Goal: Task Accomplishment & Management: Complete application form

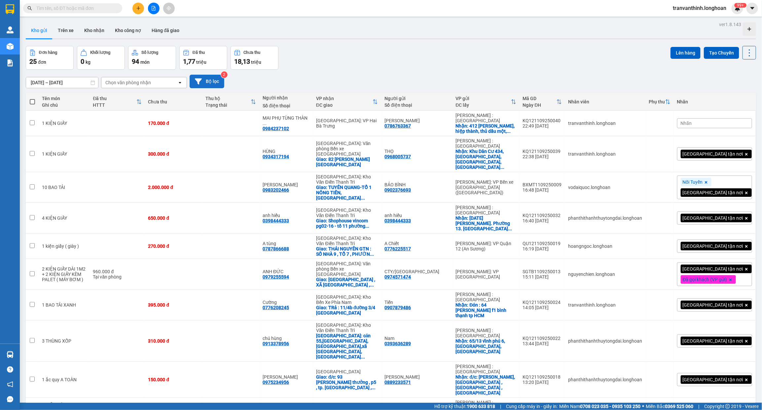
click at [221, 81] on button "Bộ lọc" at bounding box center [206, 82] width 35 height 14
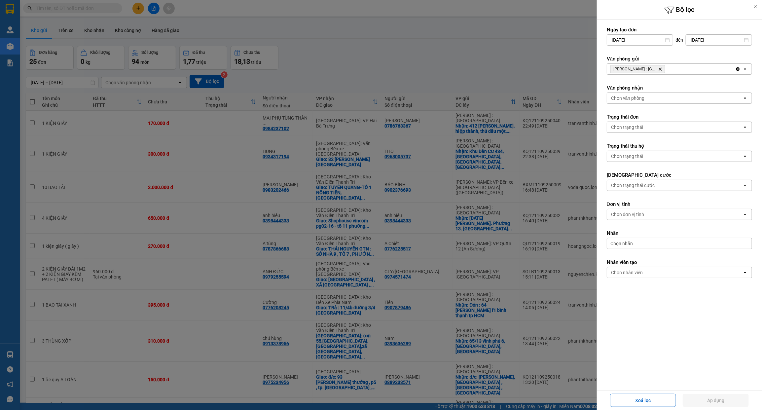
click at [441, 97] on div at bounding box center [381, 205] width 762 height 410
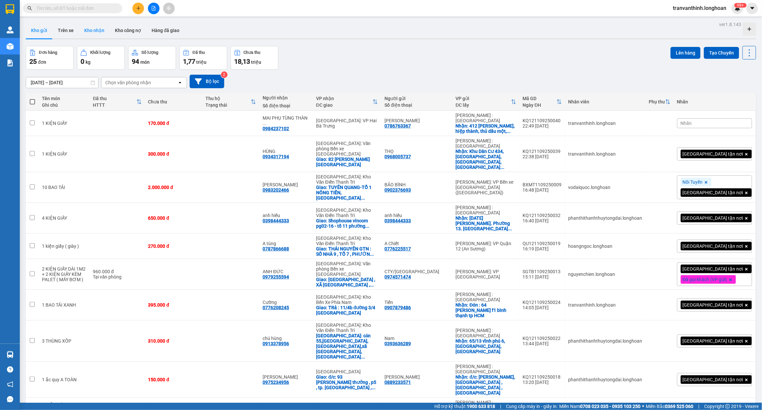
click at [96, 31] on button "Kho nhận" at bounding box center [94, 30] width 31 height 16
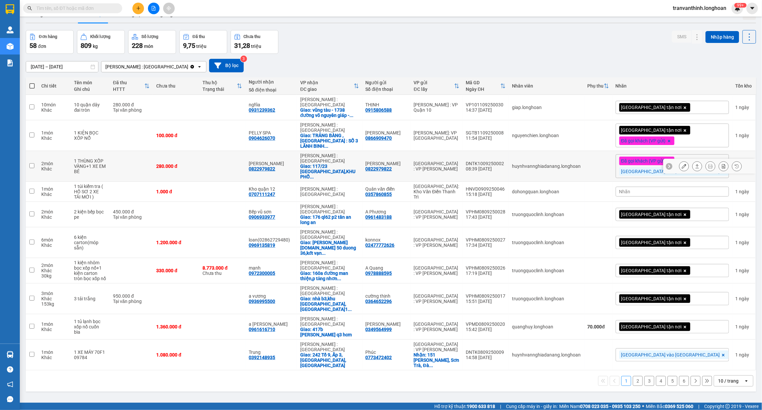
scroll to position [30, 0]
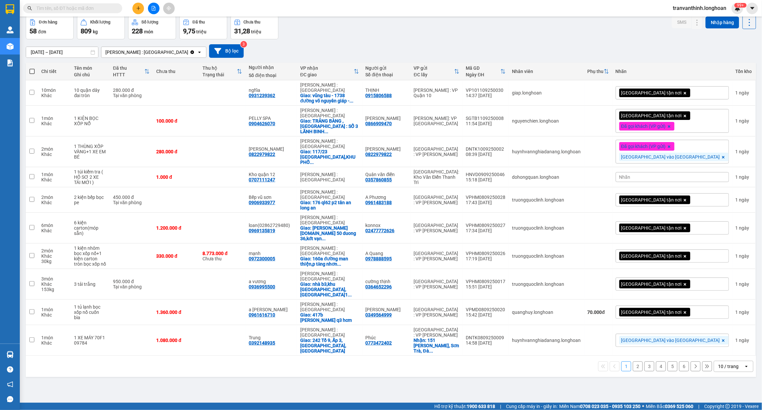
click at [717, 361] on div "10 / trang" at bounding box center [729, 366] width 30 height 11
click at [707, 334] on div "100 / trang" at bounding box center [727, 339] width 40 height 12
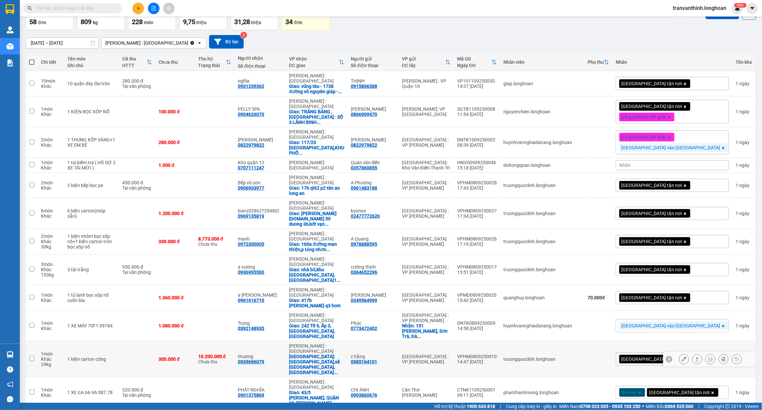
scroll to position [0, 0]
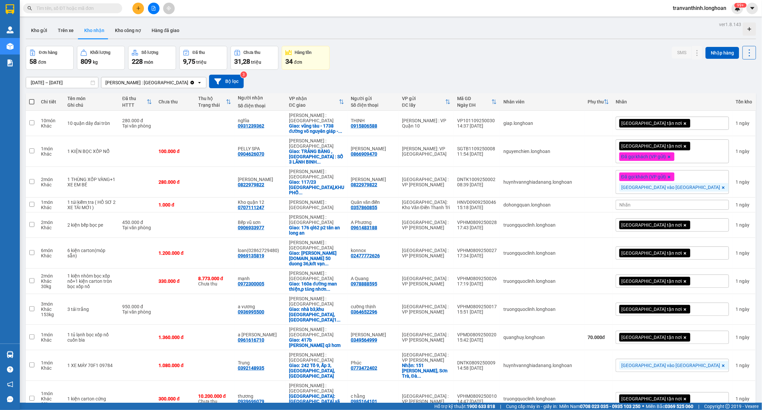
click at [93, 7] on input "text" at bounding box center [75, 8] width 78 height 7
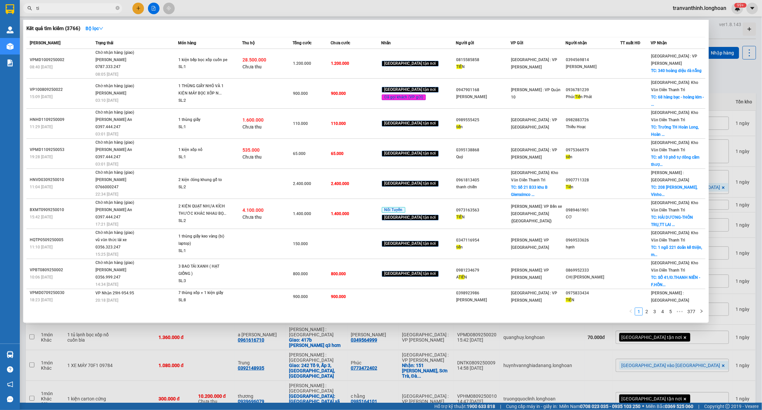
type input "t"
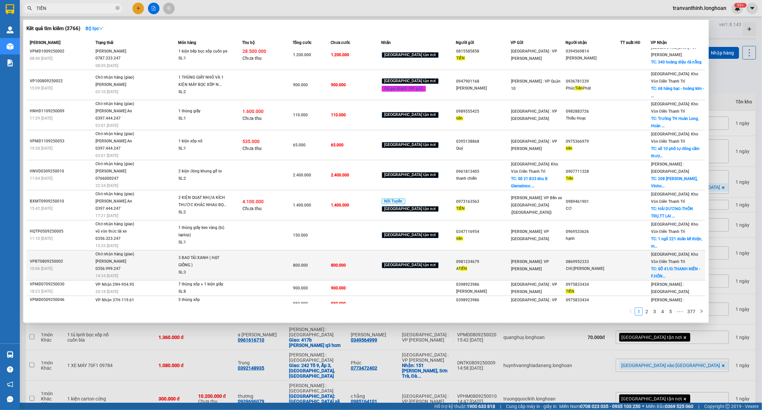
scroll to position [11, 0]
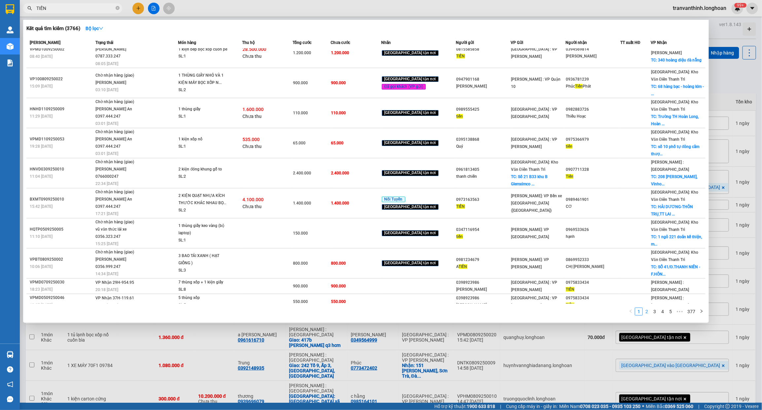
type input "TIẾN"
click at [649, 311] on link "2" at bounding box center [646, 311] width 7 height 7
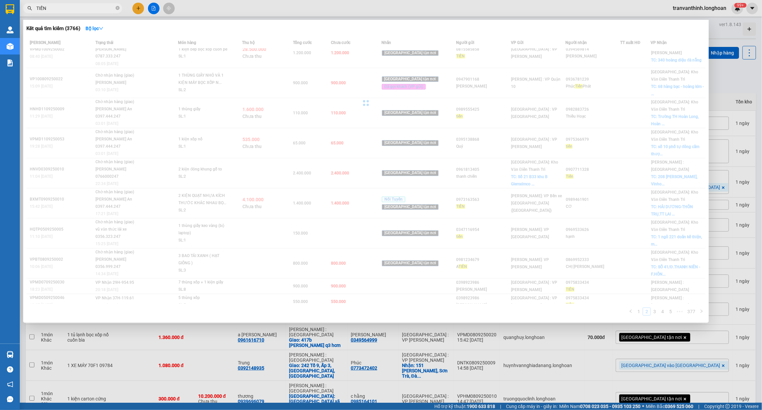
scroll to position [0, 0]
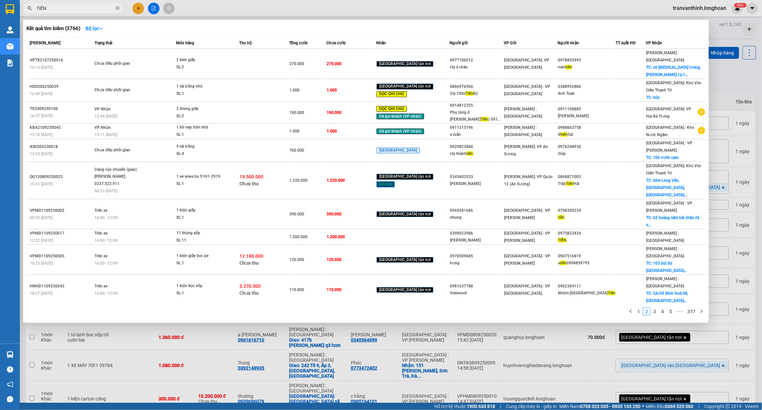
click at [394, 4] on div at bounding box center [381, 205] width 762 height 410
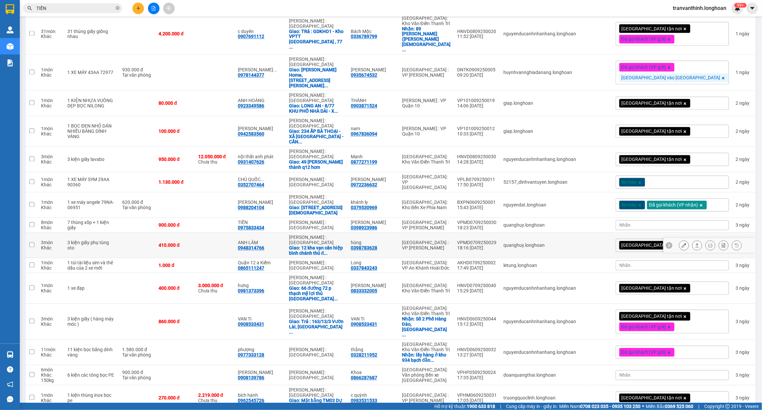
scroll to position [743, 0]
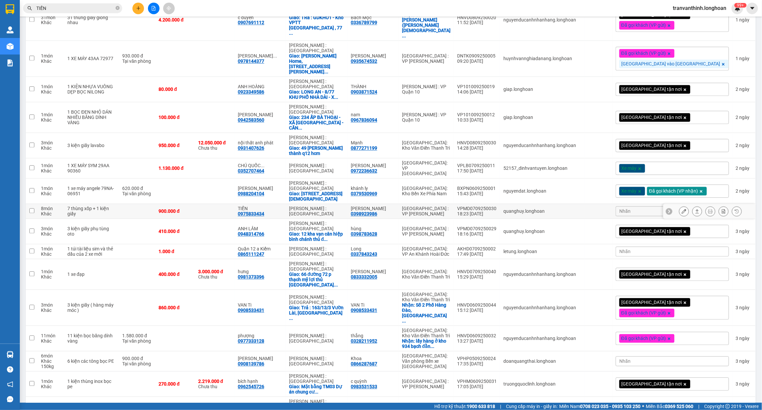
click at [344, 206] on div "[PERSON_NAME] : [GEOGRAPHIC_DATA]" at bounding box center [316, 211] width 55 height 11
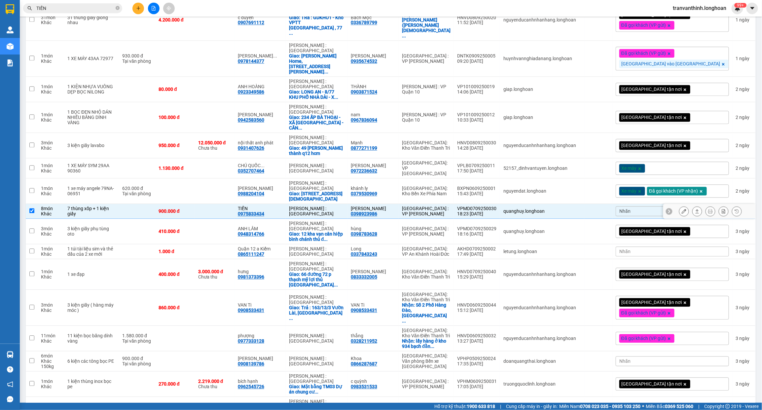
click at [496, 206] on div "VPMD0709250030" at bounding box center [477, 208] width 40 height 5
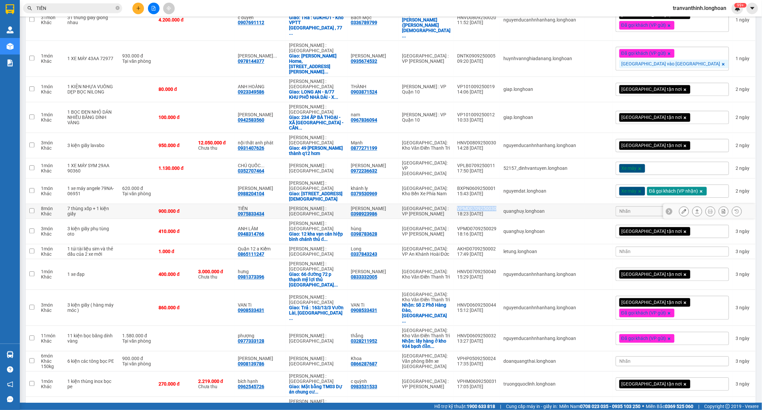
click at [496, 206] on div "VPMD0709250030" at bounding box center [477, 208] width 40 height 5
checkbox input "true"
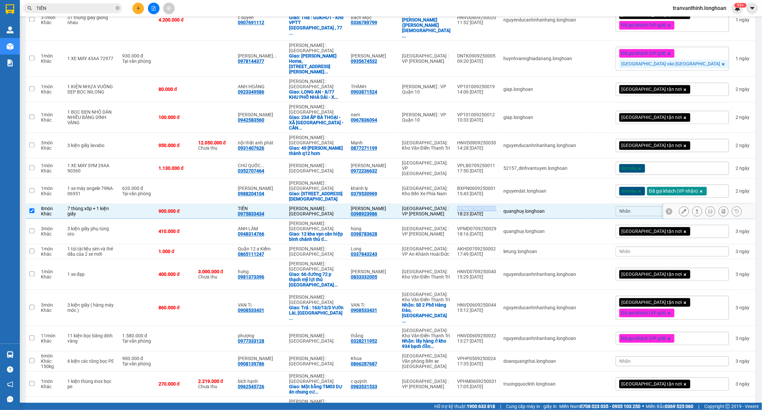
copy div "VPMD0709250030"
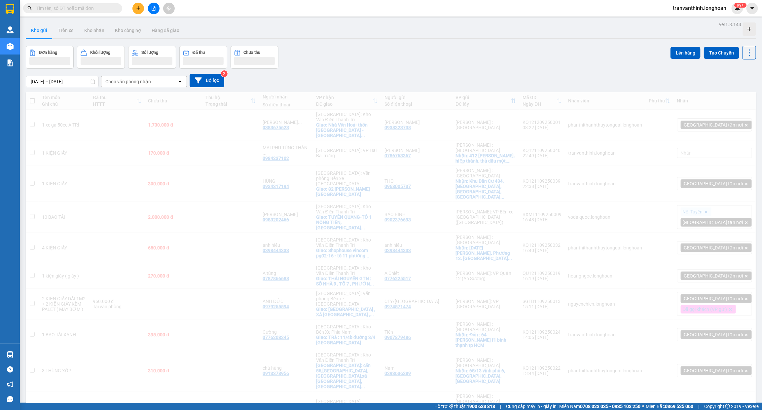
click at [70, 10] on input "text" at bounding box center [75, 8] width 78 height 7
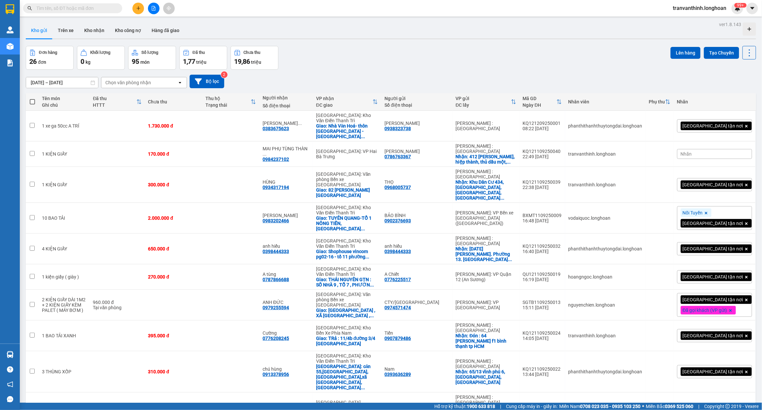
paste input "VPMD0709250030"
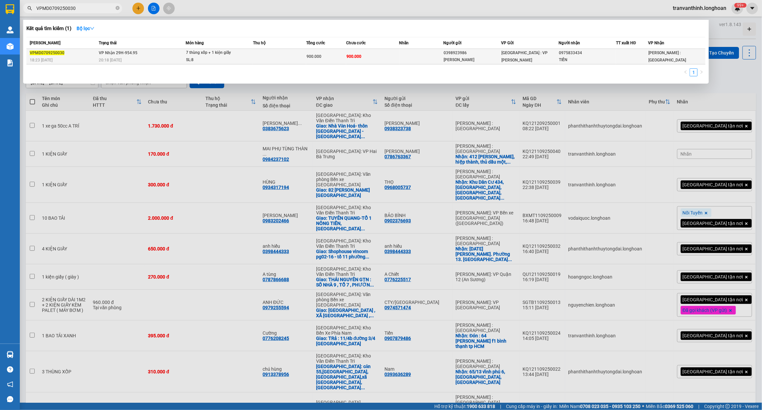
type input "VPMD0709250030"
click at [76, 54] on div "VPMD0709250030" at bounding box center [63, 53] width 67 height 7
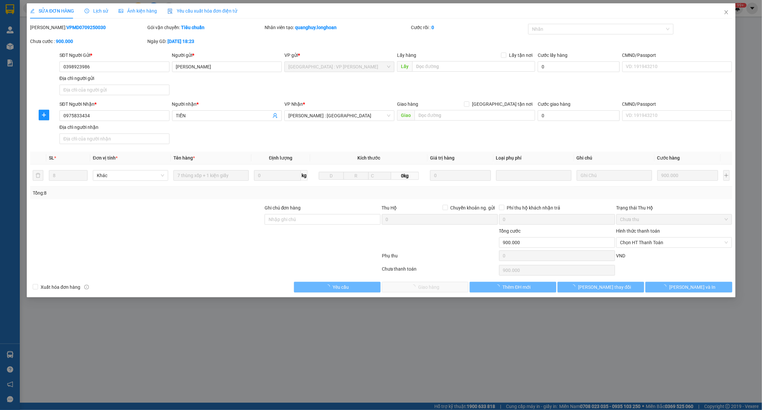
type input "0398923986"
type input "[PERSON_NAME]"
type input "0975833434"
type input "TIẾN"
type input "900.000"
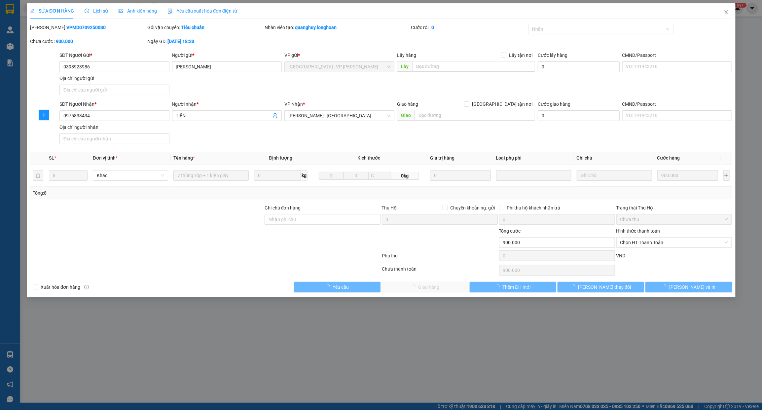
type input "900.000"
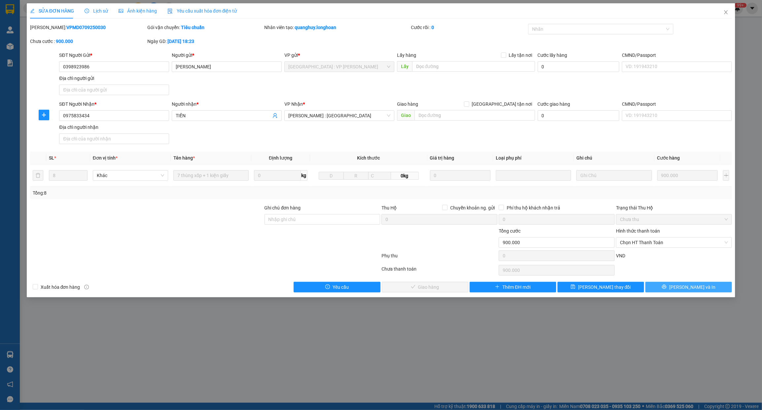
click at [684, 290] on span "Lưu và In" at bounding box center [692, 286] width 46 height 7
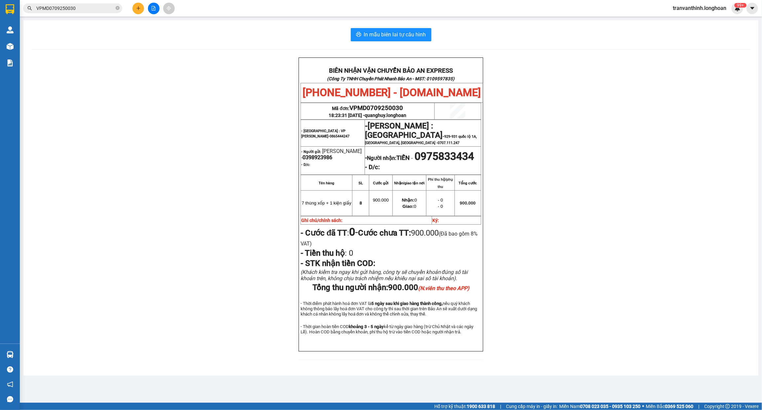
click at [415, 162] on span "0975833434" at bounding box center [444, 156] width 59 height 13
copy span "0975833434"
click at [88, 5] on input "VPMD0709250030" at bounding box center [75, 8] width 78 height 7
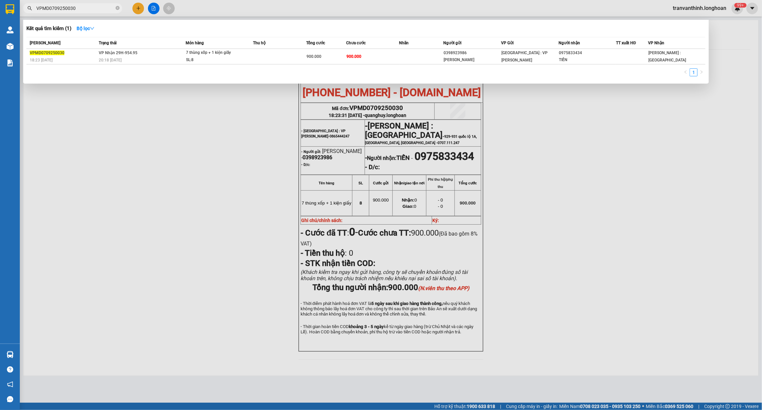
click at [88, 5] on input "VPMD0709250030" at bounding box center [75, 8] width 78 height 7
paste input "0975833434"
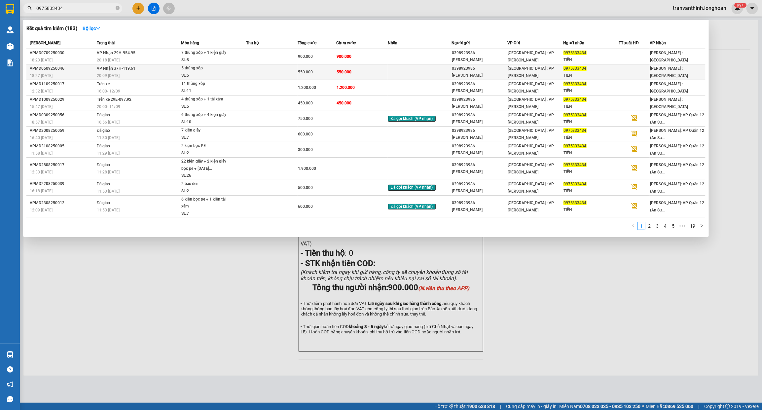
type input "0975833434"
click at [128, 69] on span "VP Nhận 37H-119.61" at bounding box center [116, 68] width 39 height 5
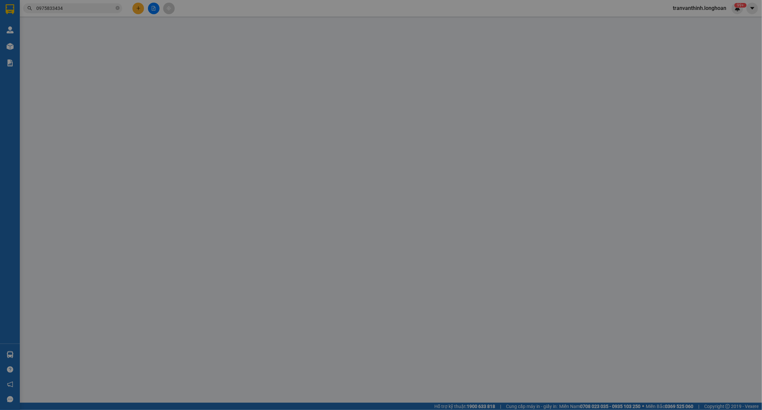
type input "0398923986"
type input "[PERSON_NAME]"
type input "0975833434"
type input "TIẾN"
type input "550.000"
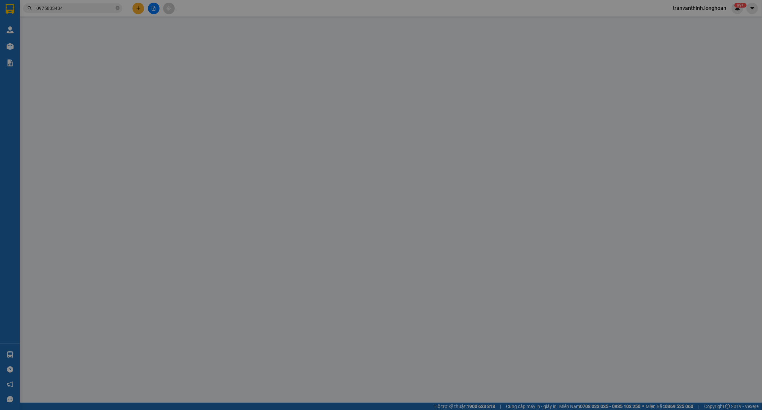
type input "550.000"
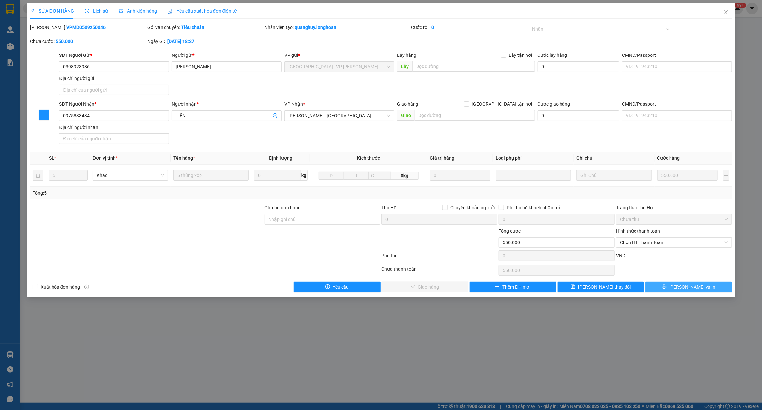
click at [673, 289] on button "Lưu và In" at bounding box center [688, 287] width 86 height 11
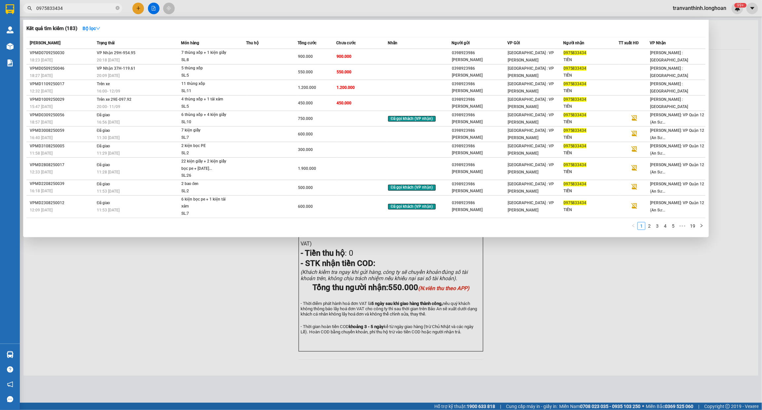
click at [70, 8] on input "0975833434" at bounding box center [75, 8] width 78 height 7
type input "0975833434"
click at [198, 357] on div at bounding box center [381, 205] width 762 height 410
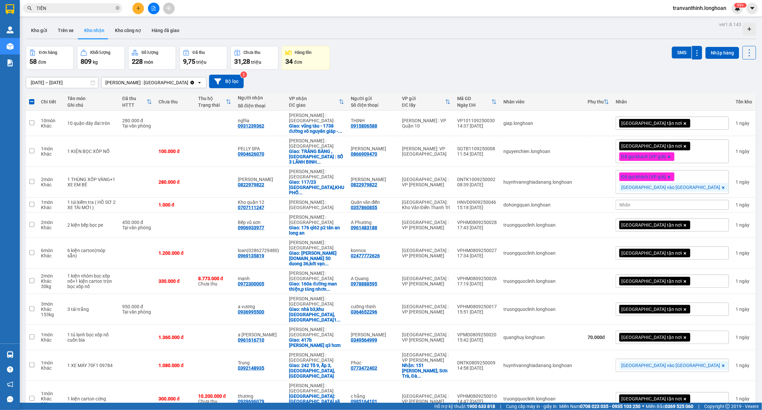
scroll to position [743, 0]
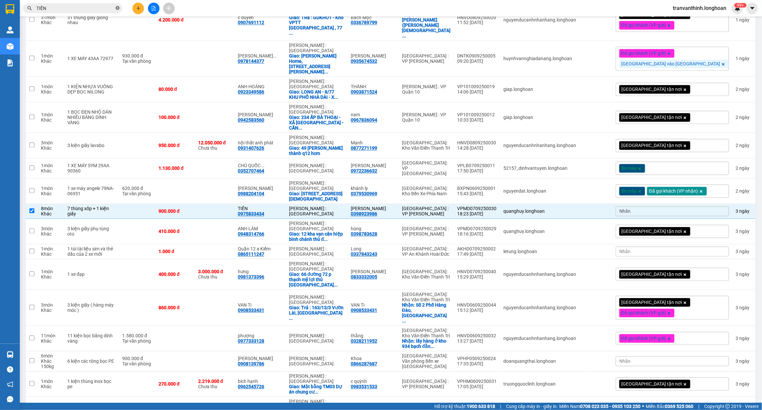
click at [119, 7] on icon "close-circle" at bounding box center [118, 8] width 4 height 4
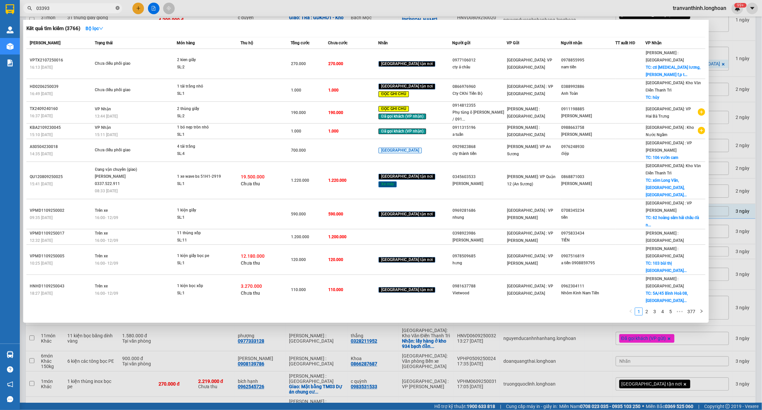
type input "033931"
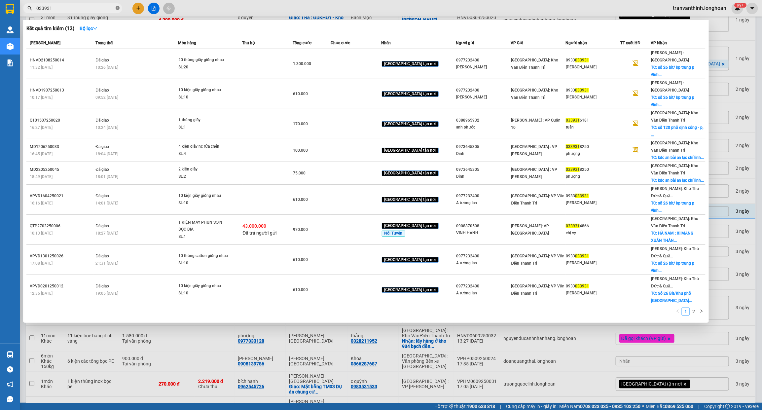
click at [118, 7] on icon "close-circle" at bounding box center [118, 8] width 4 height 4
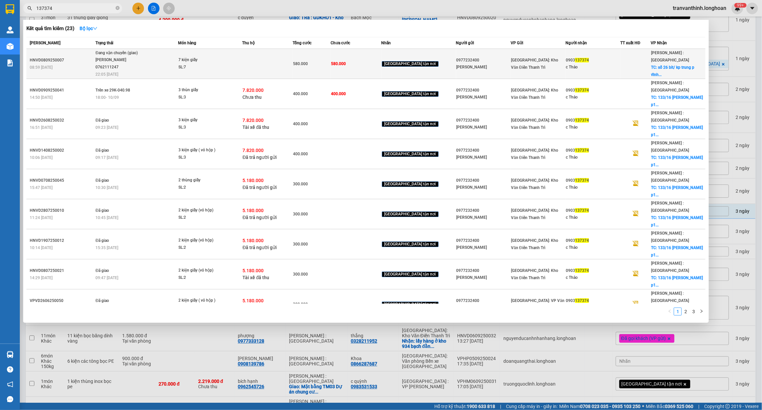
type input "137374"
click at [522, 60] on span "[GEOGRAPHIC_DATA]: Kho Văn Điển Thanh Trì" at bounding box center [534, 64] width 47 height 12
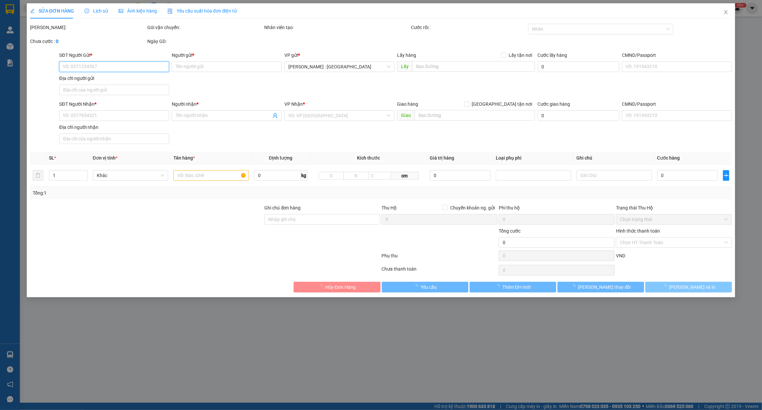
type input "0977232400"
type input "Tường Lan"
type input "0903137374"
type input "c Thảo"
checkbox input "true"
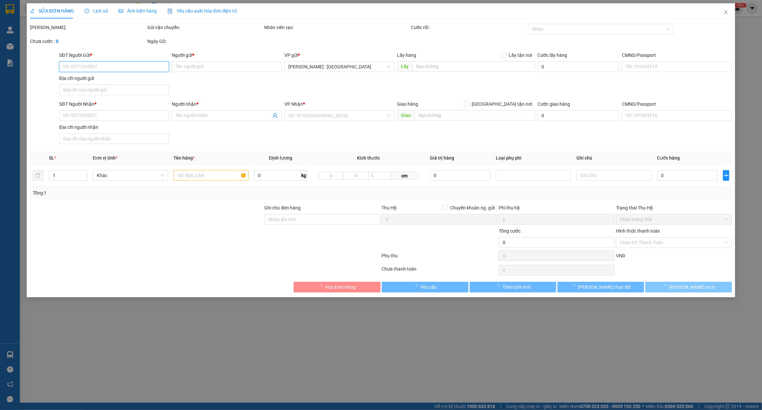
type input "số 26 bit/ kp trung p vĩnh phú thuận an bình dương"
type input "580.000"
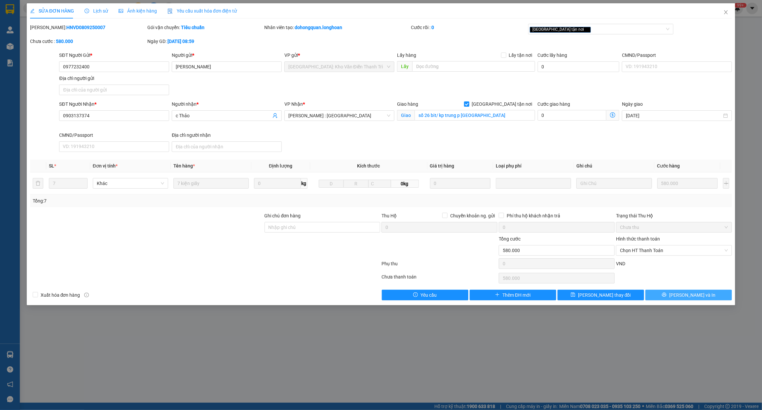
click at [695, 296] on span "Lưu và In" at bounding box center [692, 294] width 46 height 7
